Goal: Information Seeking & Learning: Learn about a topic

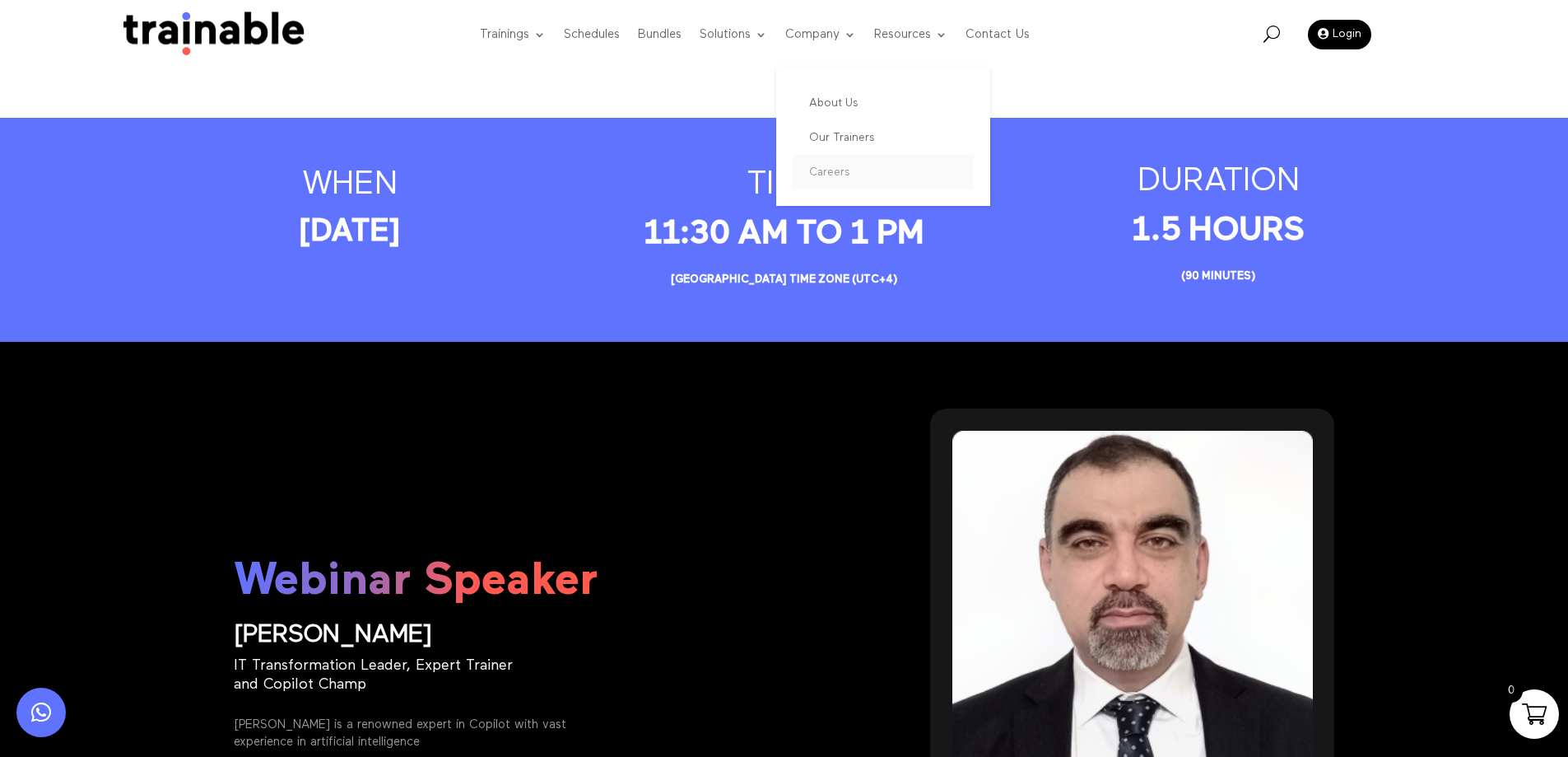
click at [846, 179] on link "Careers" at bounding box center [882, 172] width 181 height 35
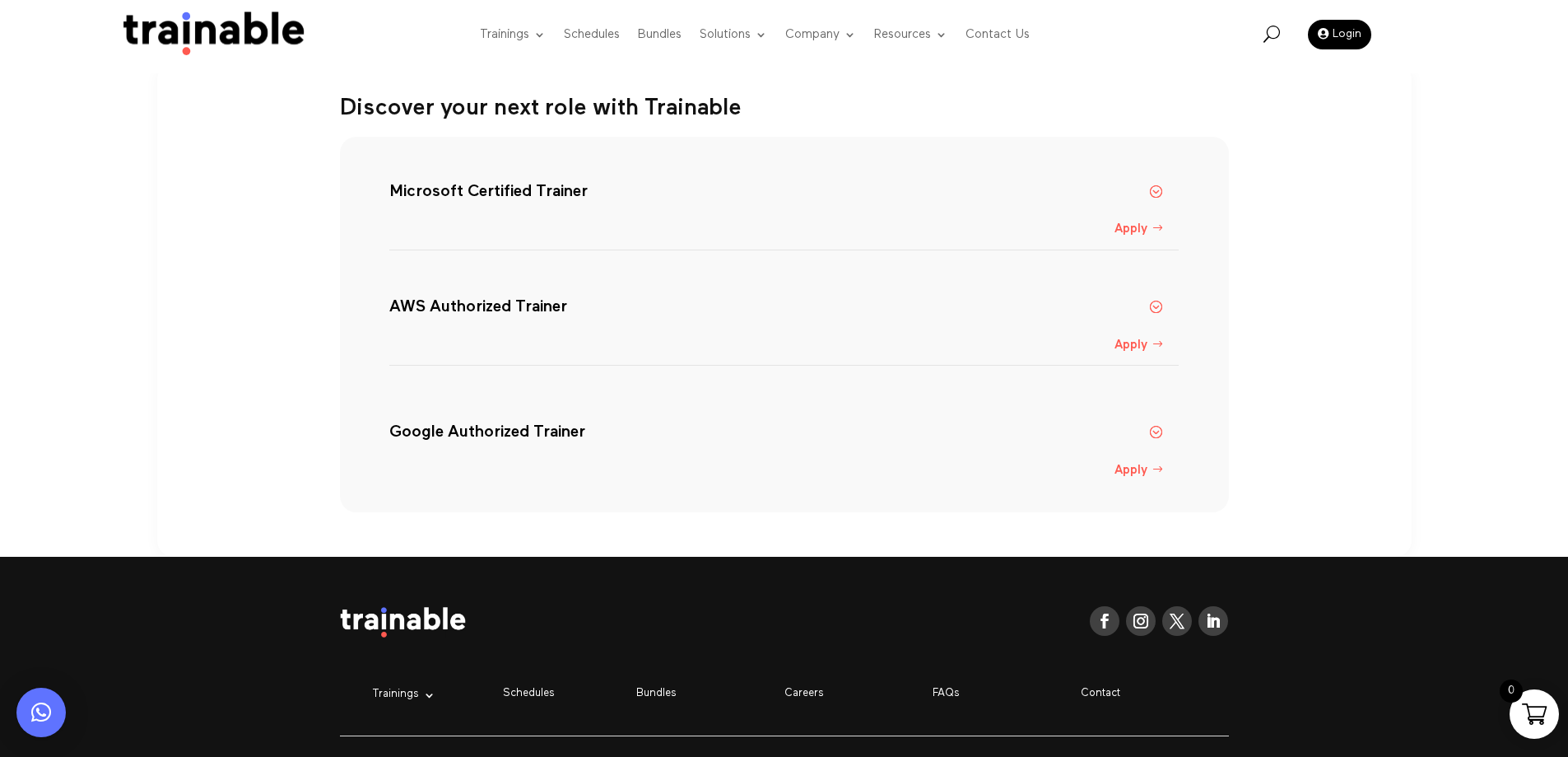
scroll to position [161, 0]
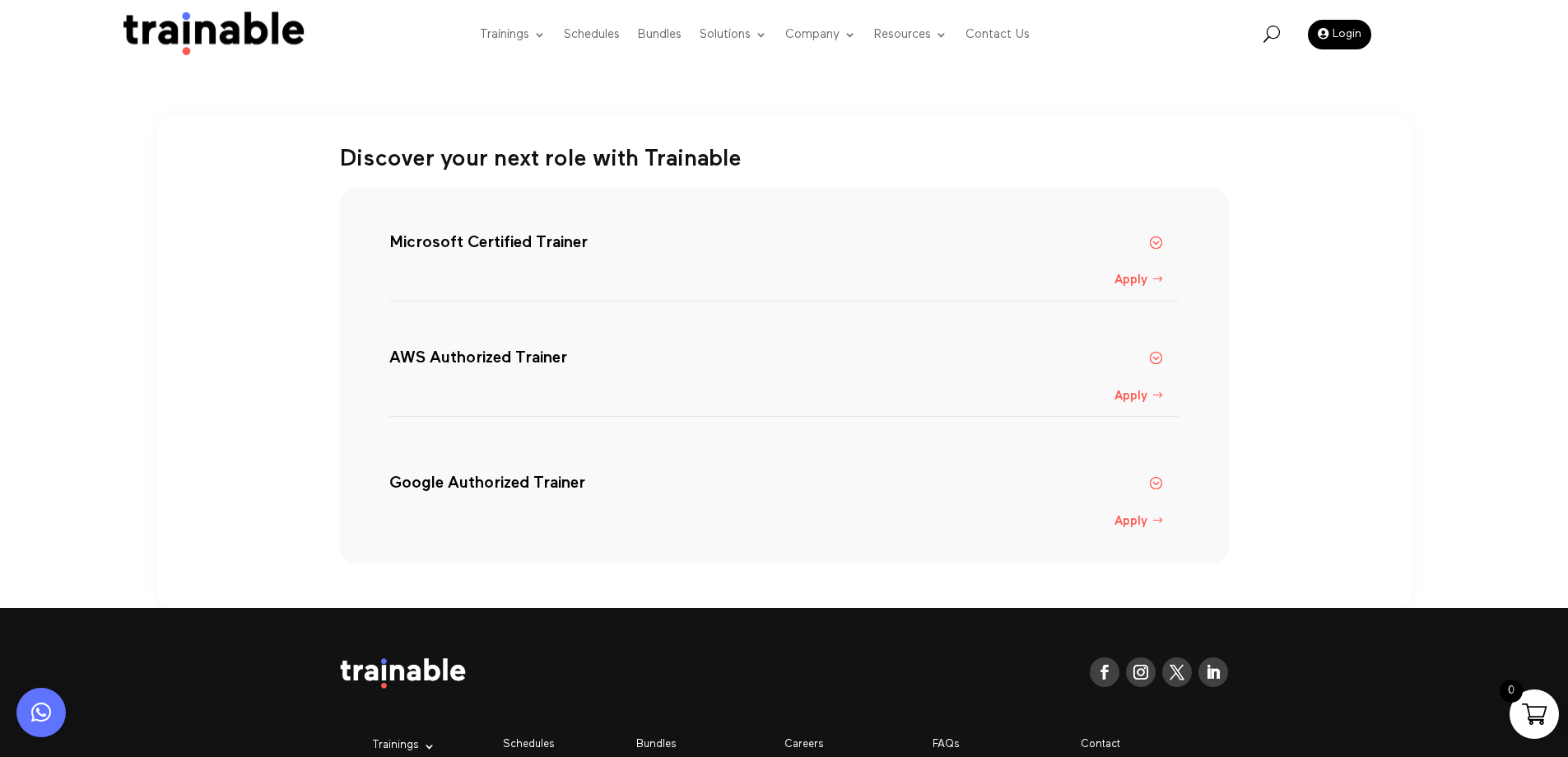
click at [851, 248] on h5 "Microsoft Certified Trainer" at bounding box center [776, 242] width 773 height 20
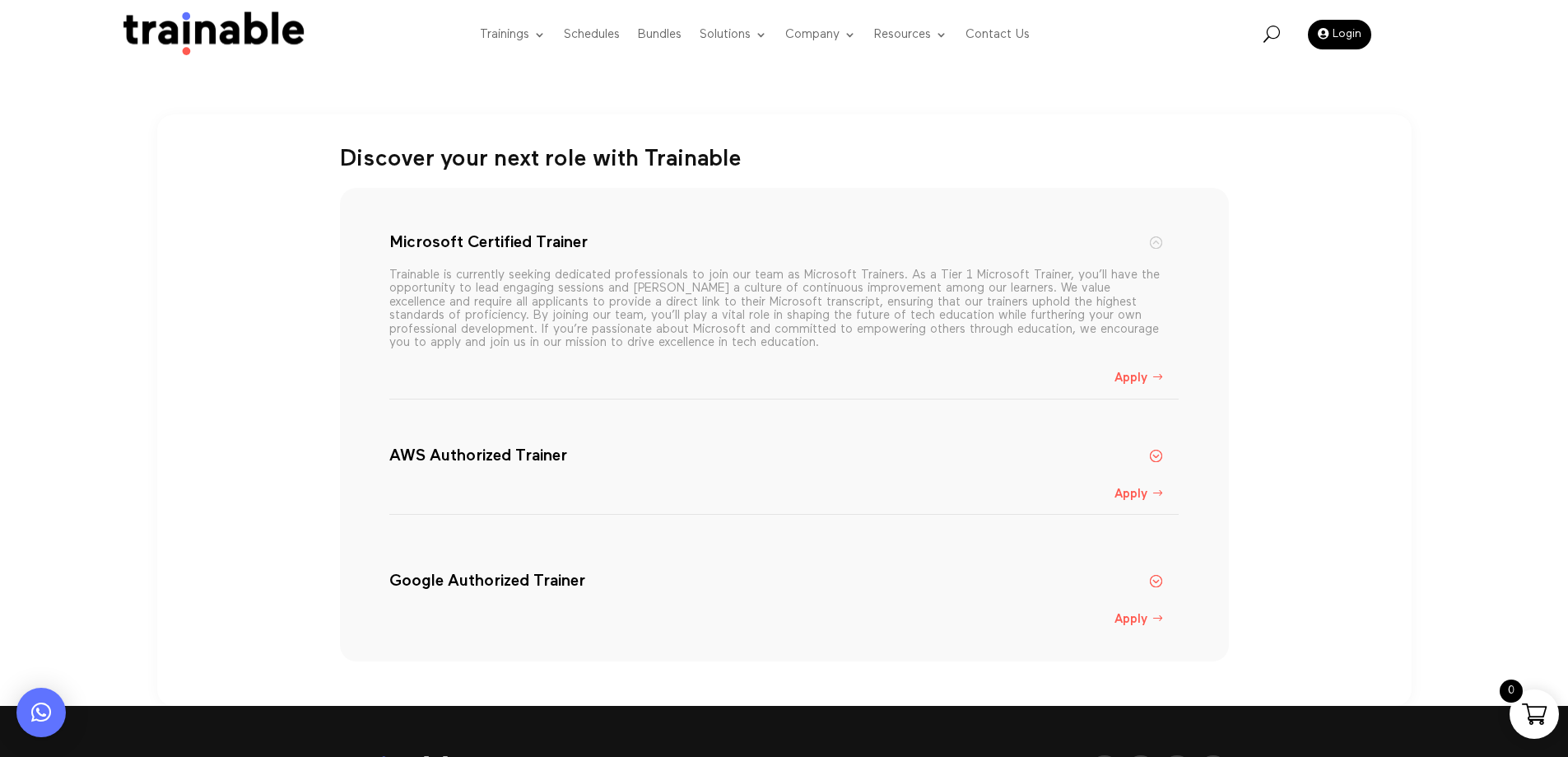
click at [846, 253] on div "Trainable is currently seeking dedicated professionals to join our team as Micr…" at bounding box center [776, 301] width 773 height 98
click at [1137, 383] on link "Apply" at bounding box center [1139, 378] width 67 height 29
click at [1159, 237] on h5 "Microsoft Certified Trainer" at bounding box center [776, 242] width 773 height 20
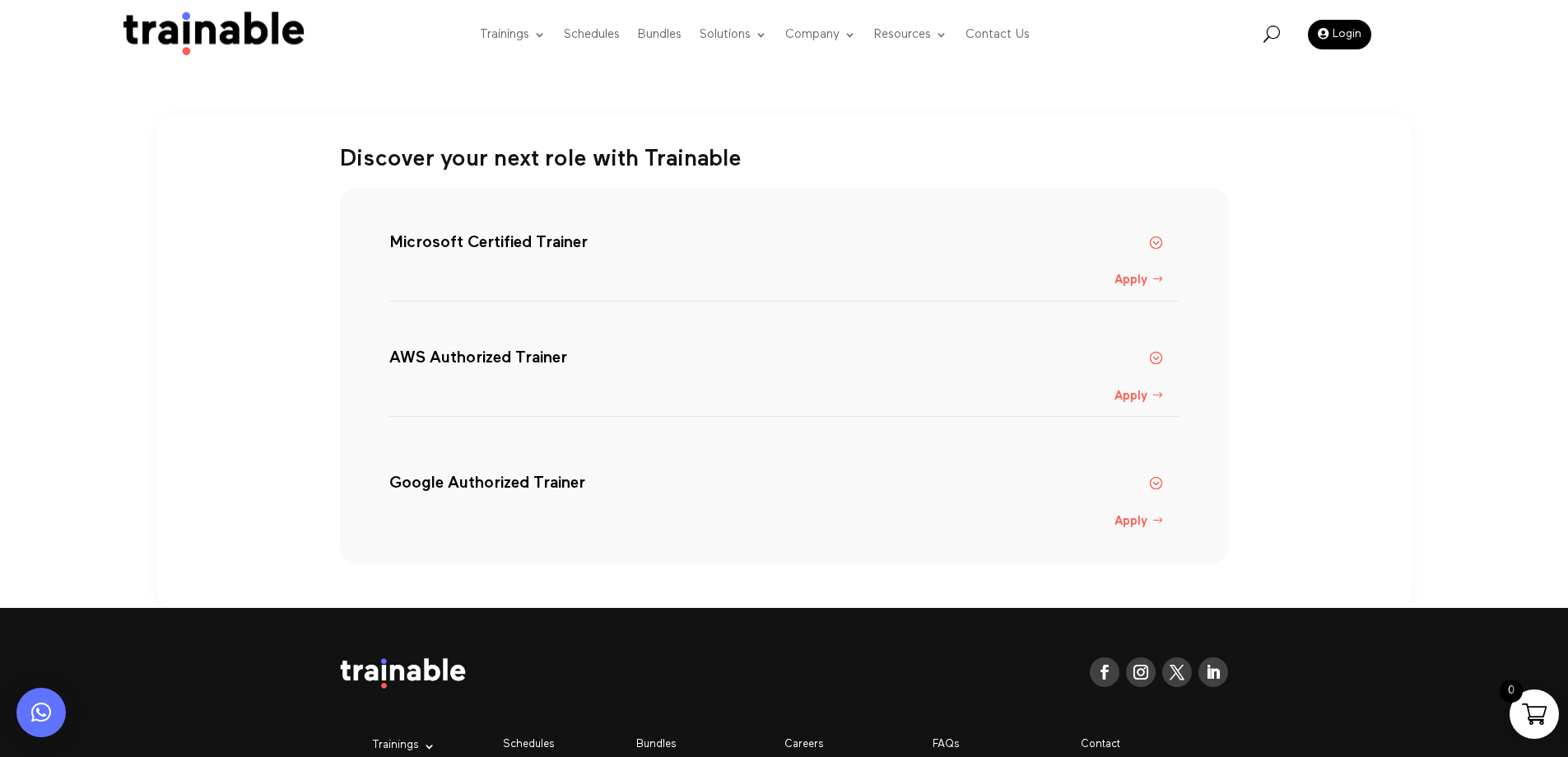
click at [568, 110] on div "Careers Discover your next role with Trainable Microsoft Certified Trainer Appl…" at bounding box center [784, 223] width 1568 height 768
click at [1150, 484] on h5 "Google Authorized Trainer" at bounding box center [776, 483] width 773 height 20
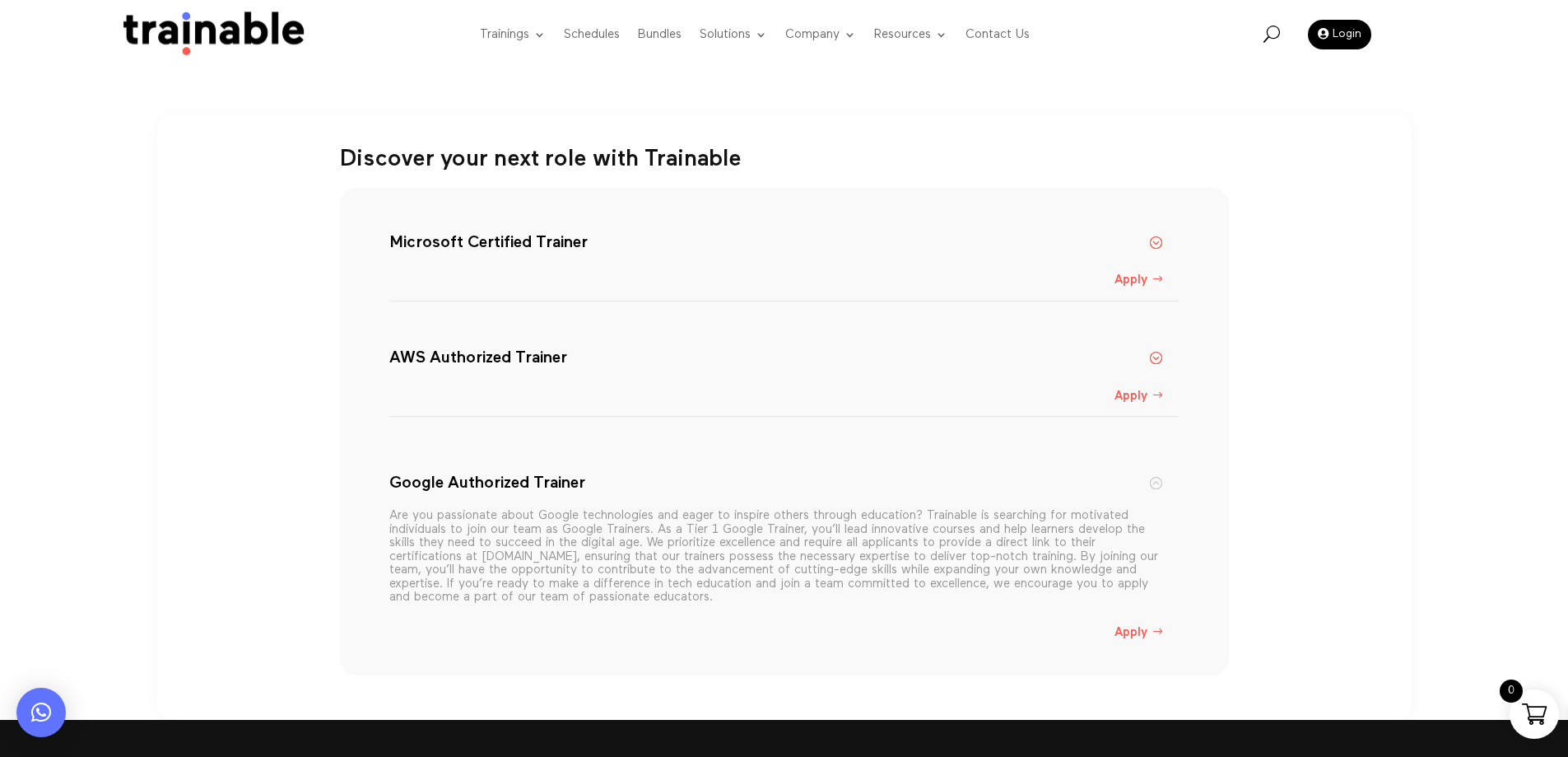
click at [1160, 486] on h5 "Google Authorized Trainer" at bounding box center [776, 483] width 773 height 20
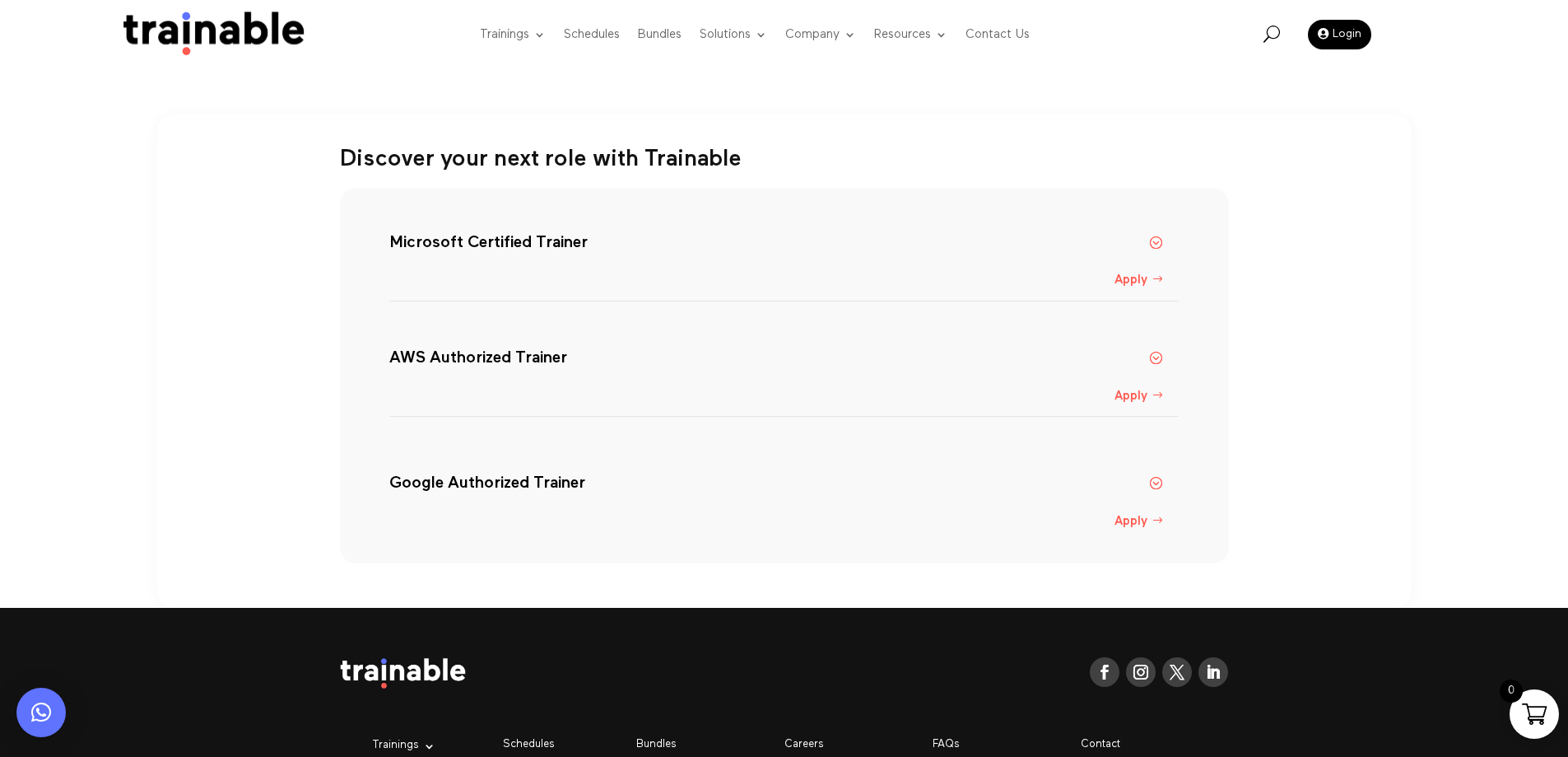
click at [515, 484] on h5 "Google Authorized Trainer" at bounding box center [776, 483] width 773 height 20
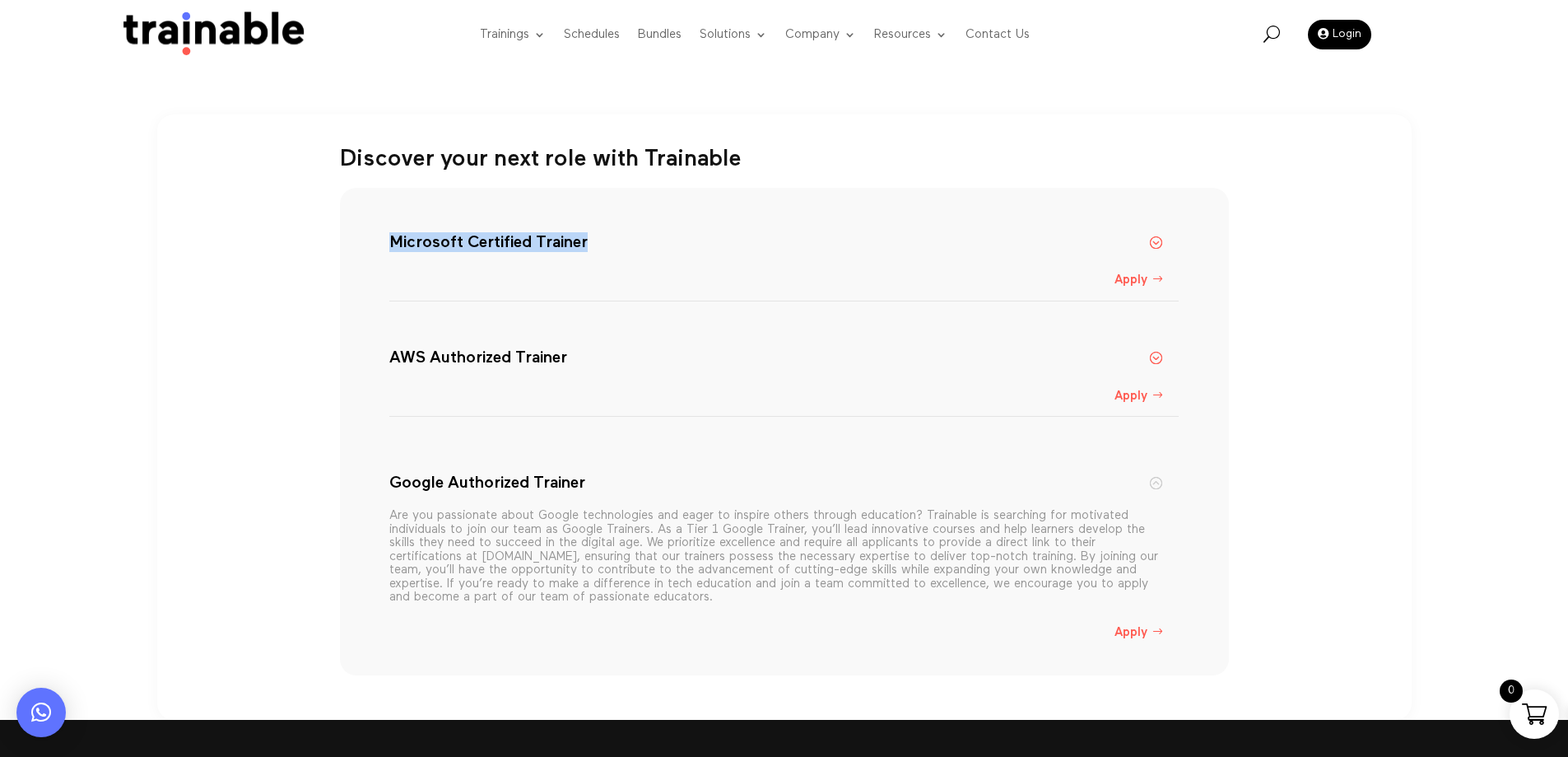
click at [1149, 240] on h5 "Microsoft Certified Trainer" at bounding box center [776, 242] width 773 height 20
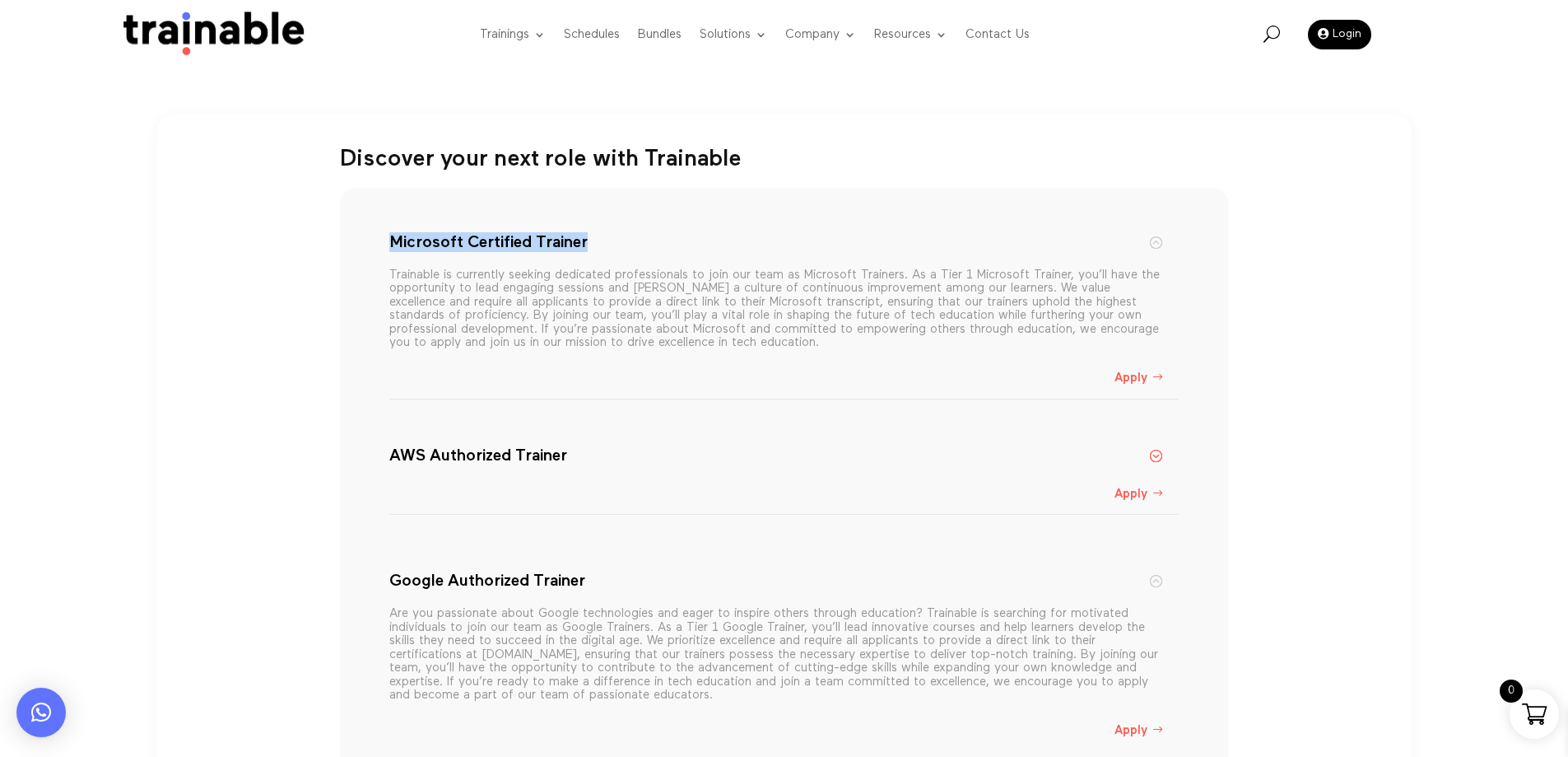
click at [363, 245] on div "Microsoft Certified Trainer Trainable is currently seeking dedicated profession…" at bounding box center [784, 481] width 888 height 586
click at [366, 120] on div "Discover your next role with Trainable Microsoft Certified Trainer Trainable is…" at bounding box center [784, 465] width 1254 height 703
click at [1155, 246] on h5 "Microsoft Certified Trainer" at bounding box center [776, 242] width 773 height 20
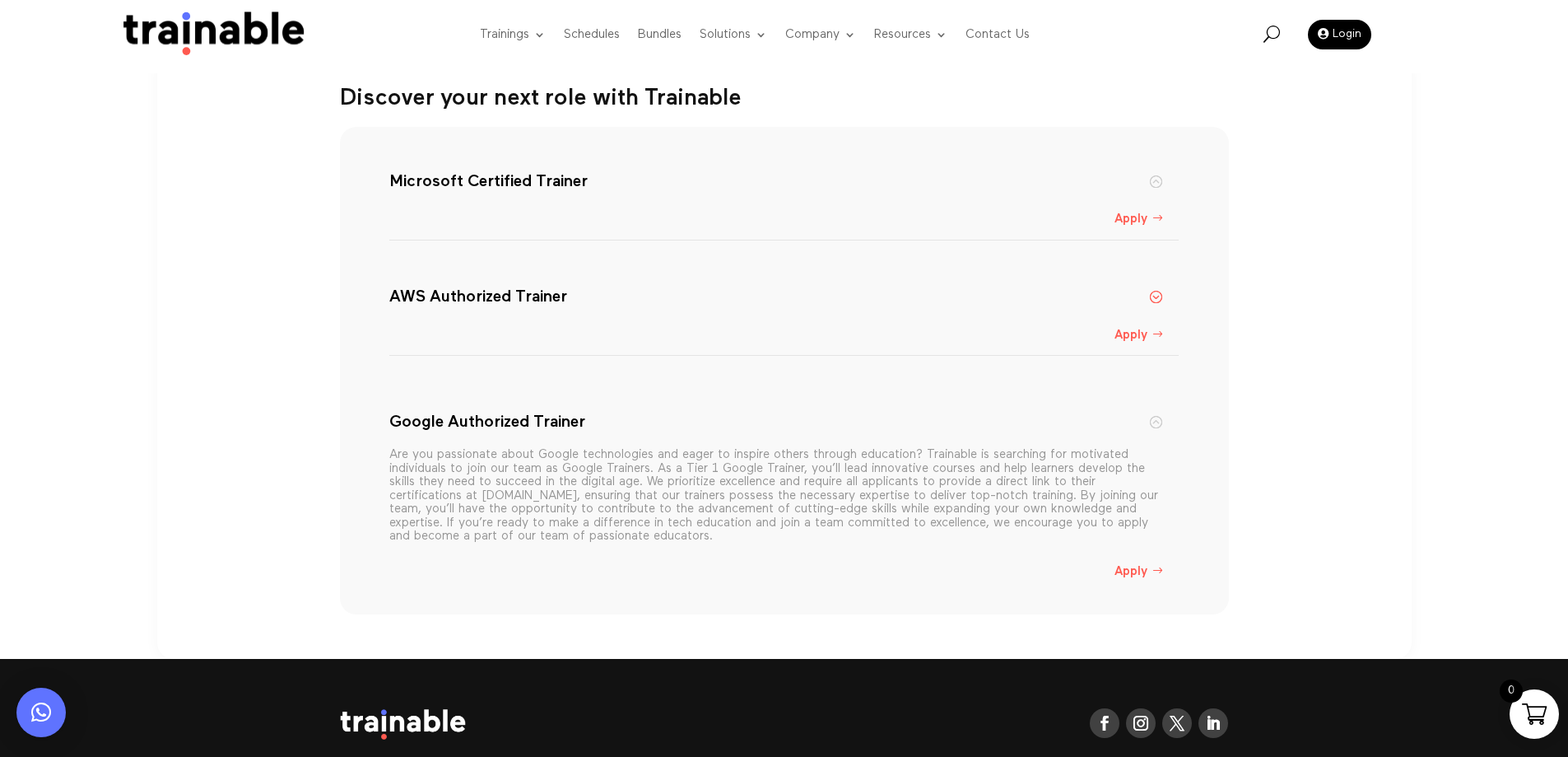
scroll to position [325, 0]
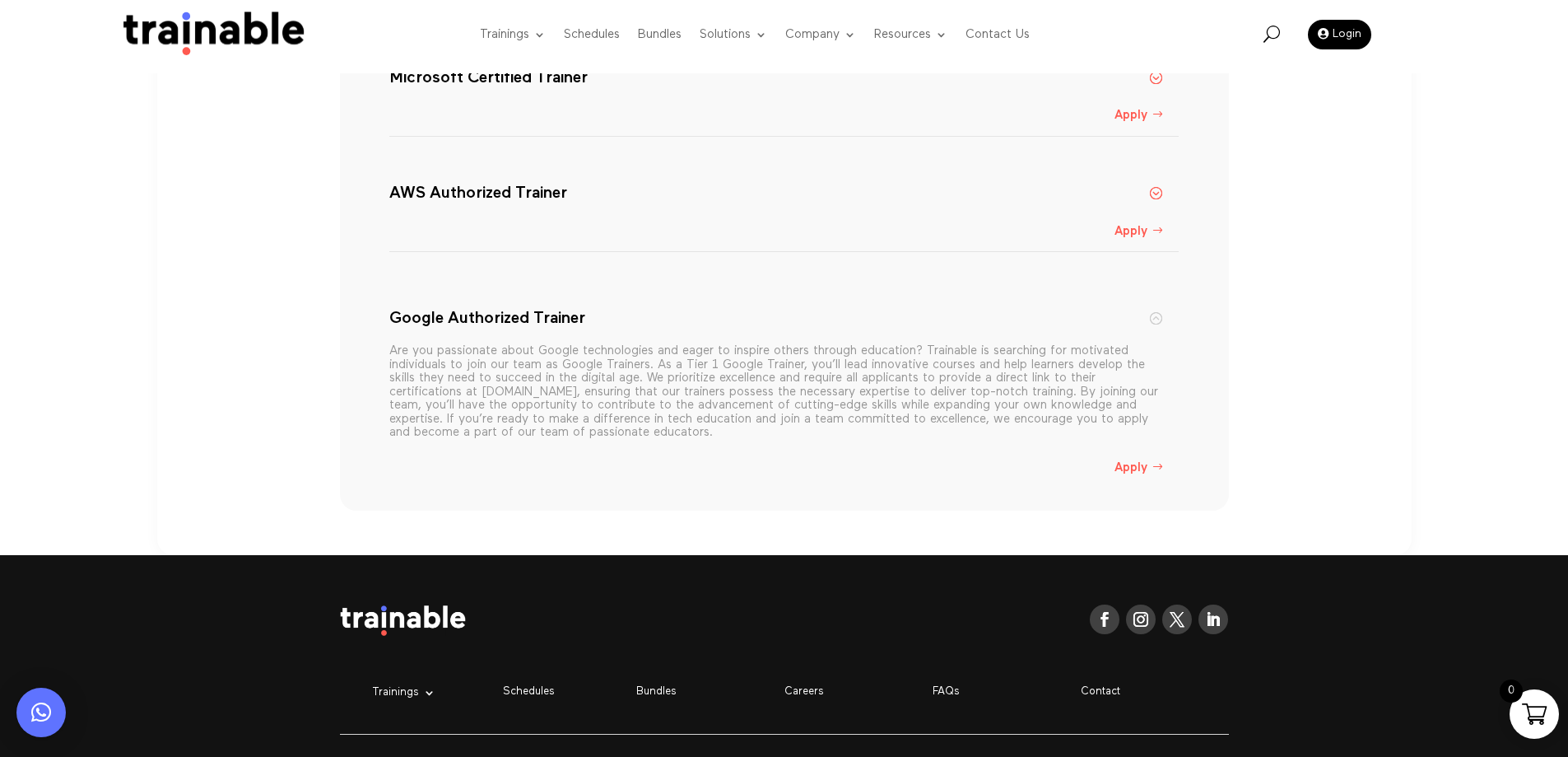
drag, startPoint x: 1154, startPoint y: 321, endPoint x: 1162, endPoint y: 341, distance: 21.5
click at [1155, 321] on h5 "Google Authorized Trainer" at bounding box center [776, 318] width 773 height 20
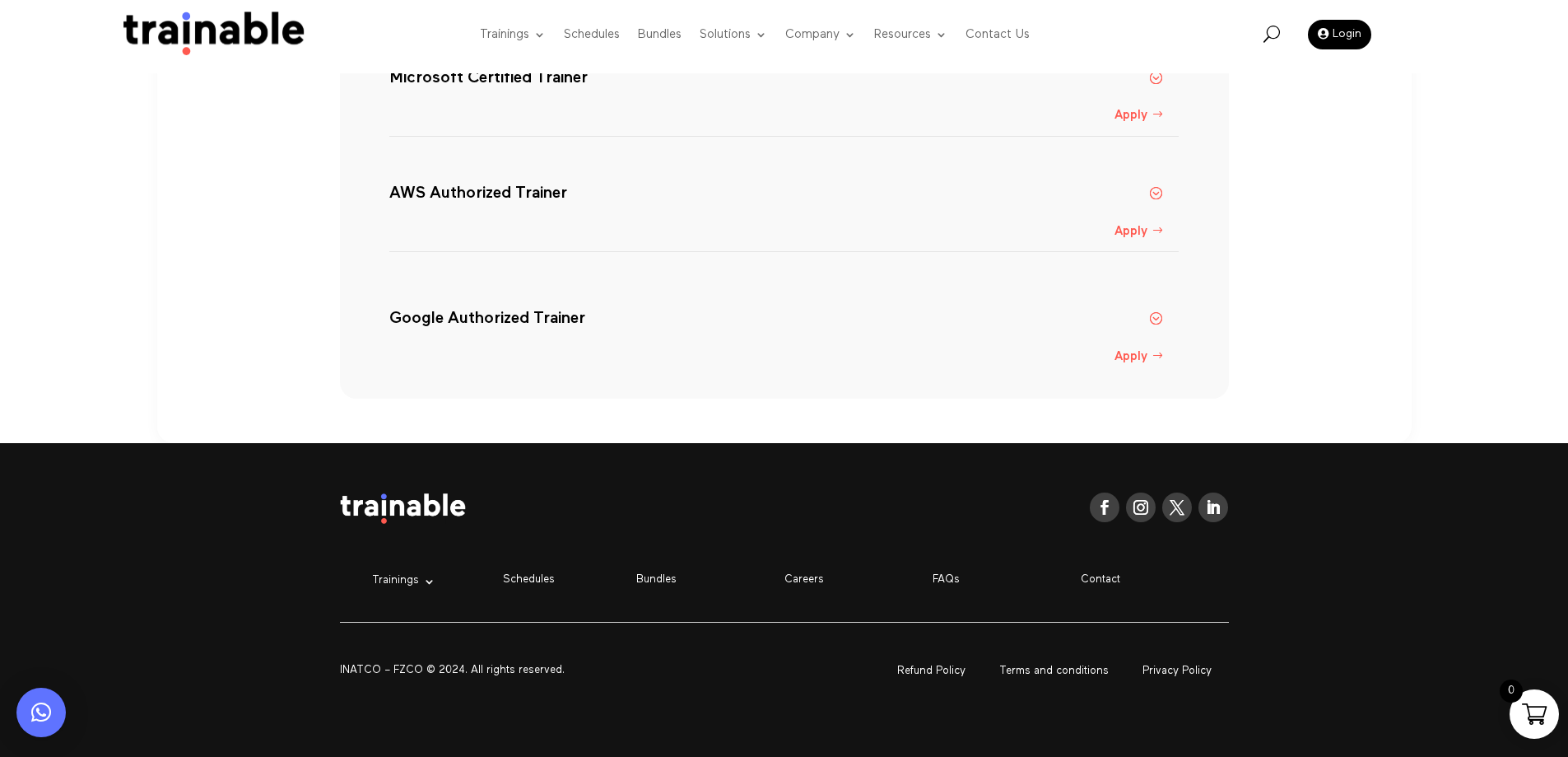
click at [1155, 79] on h5 "Microsoft Certified Trainer" at bounding box center [776, 78] width 773 height 20
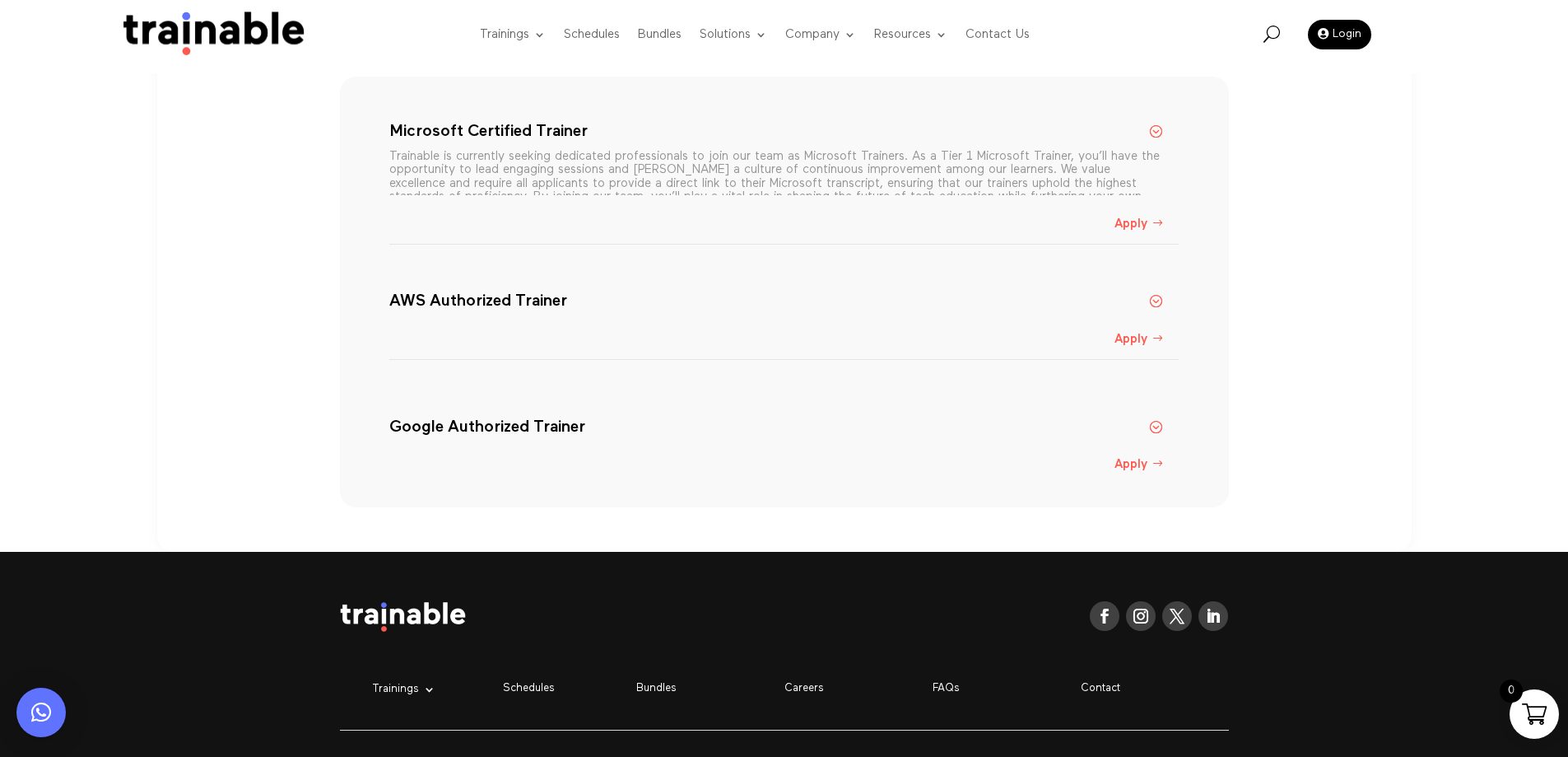
scroll to position [243, 0]
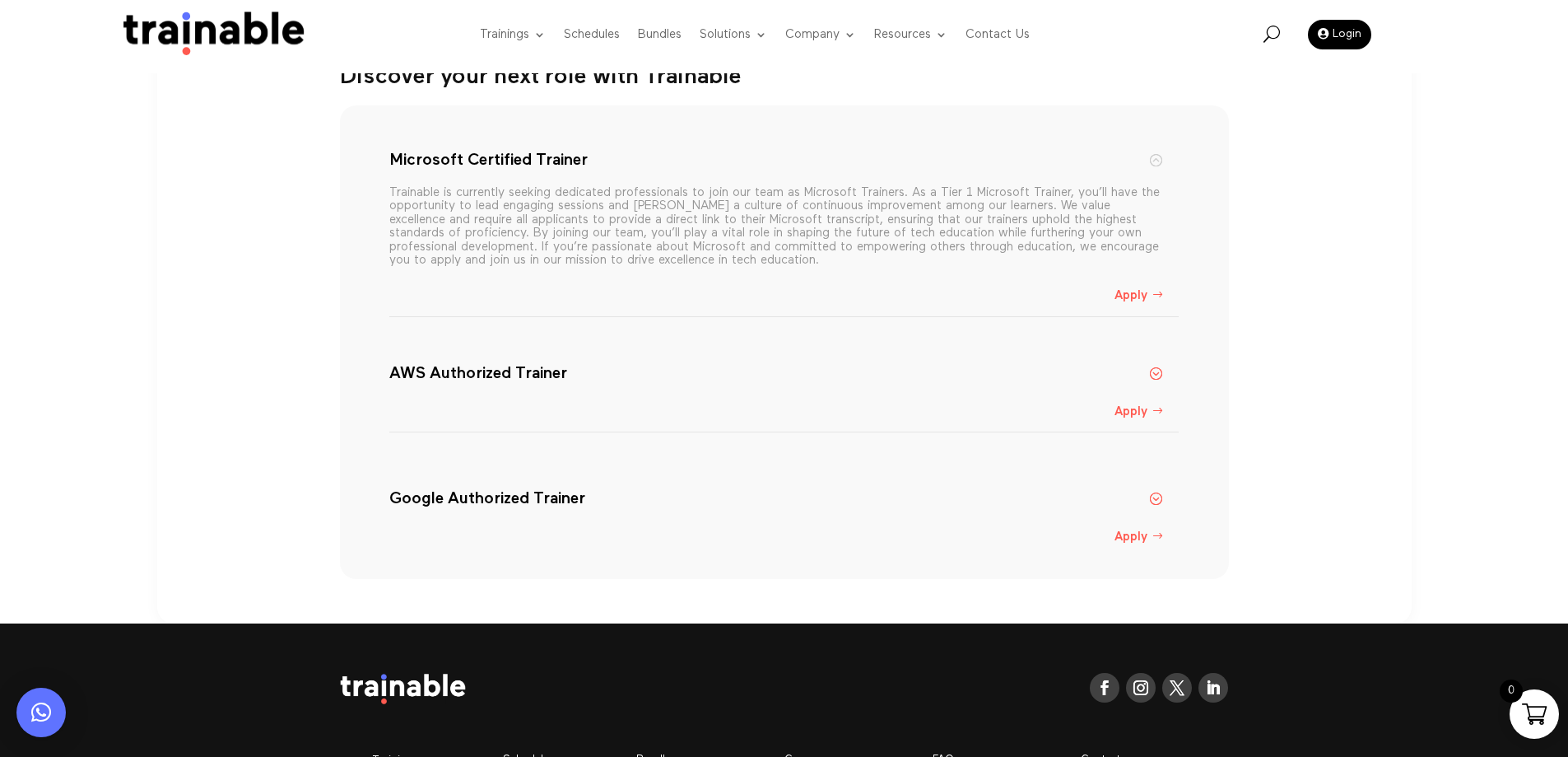
click at [1154, 158] on h5 "Microsoft Certified Trainer" at bounding box center [776, 160] width 773 height 20
